Goal: Check status: Check status

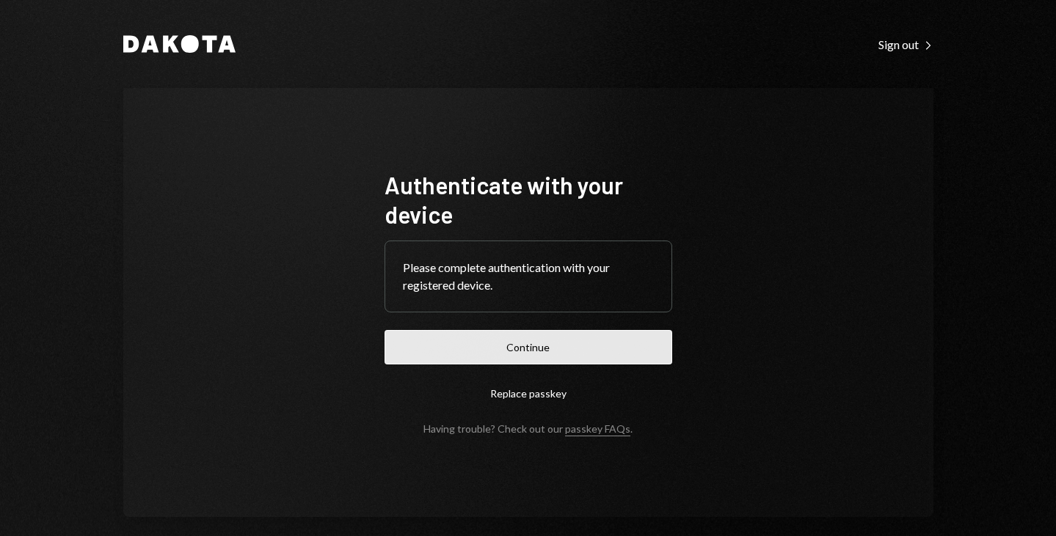
click at [445, 346] on button "Continue" at bounding box center [528, 347] width 288 height 34
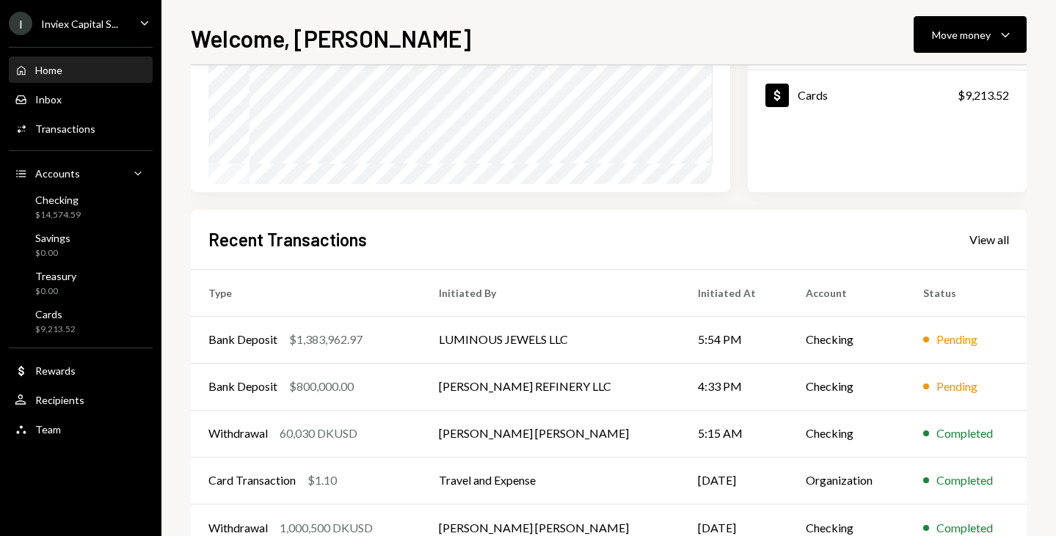
scroll to position [23, 0]
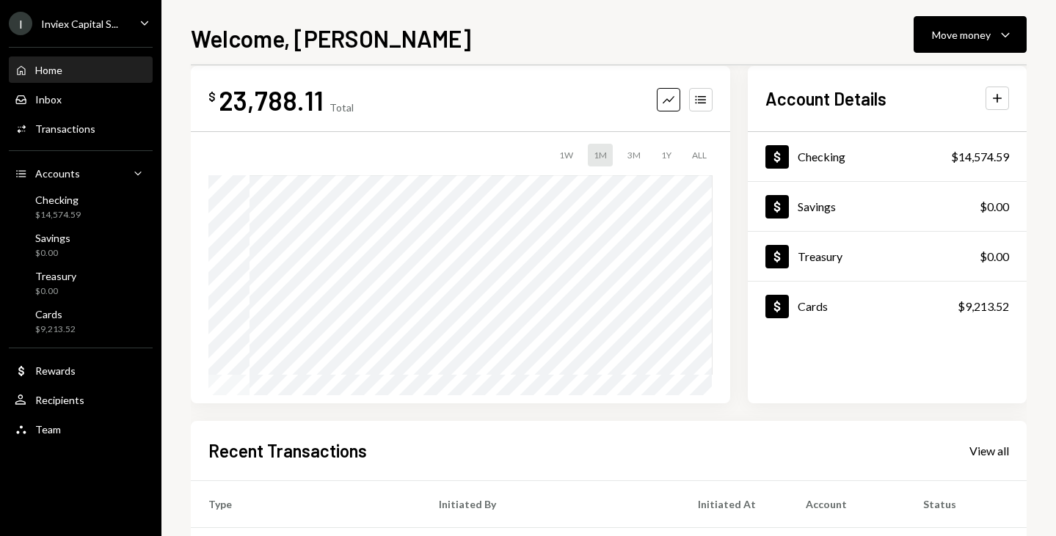
click at [584, 448] on div "Recent Transactions View all" at bounding box center [608, 451] width 800 height 24
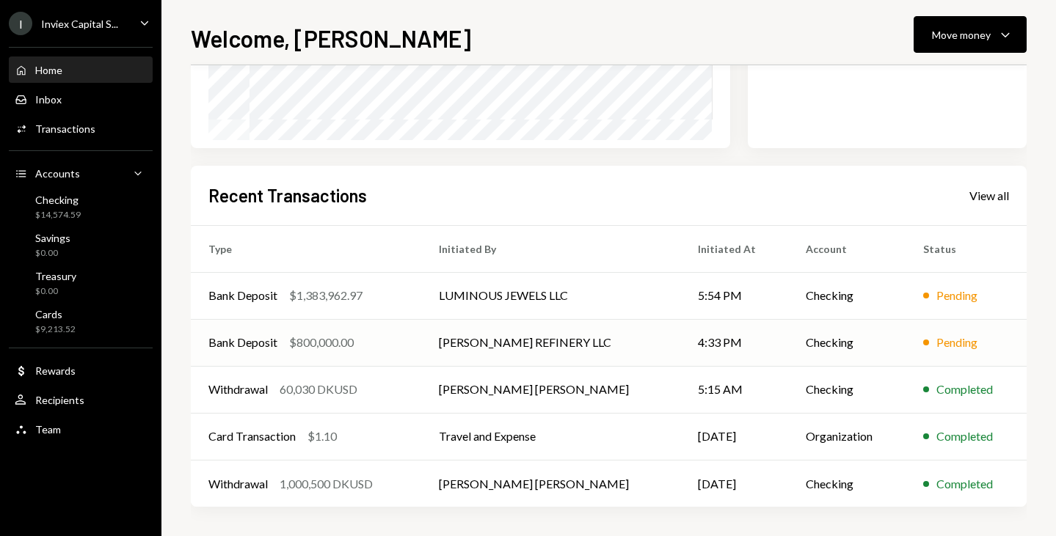
click at [963, 345] on div "Pending" at bounding box center [956, 343] width 41 height 18
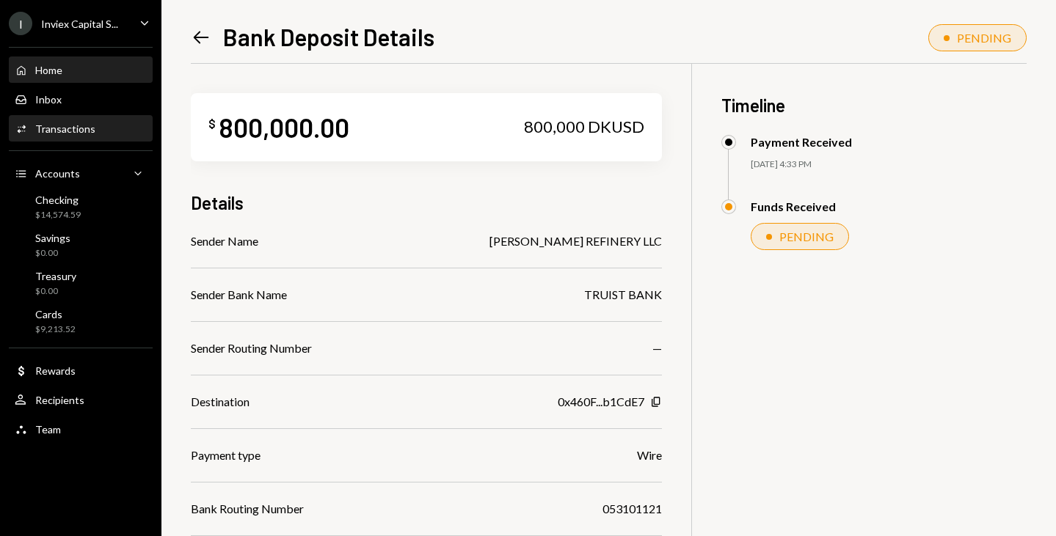
click at [67, 65] on div "Home Home" at bounding box center [81, 70] width 132 height 13
